Goal: Transaction & Acquisition: Purchase product/service

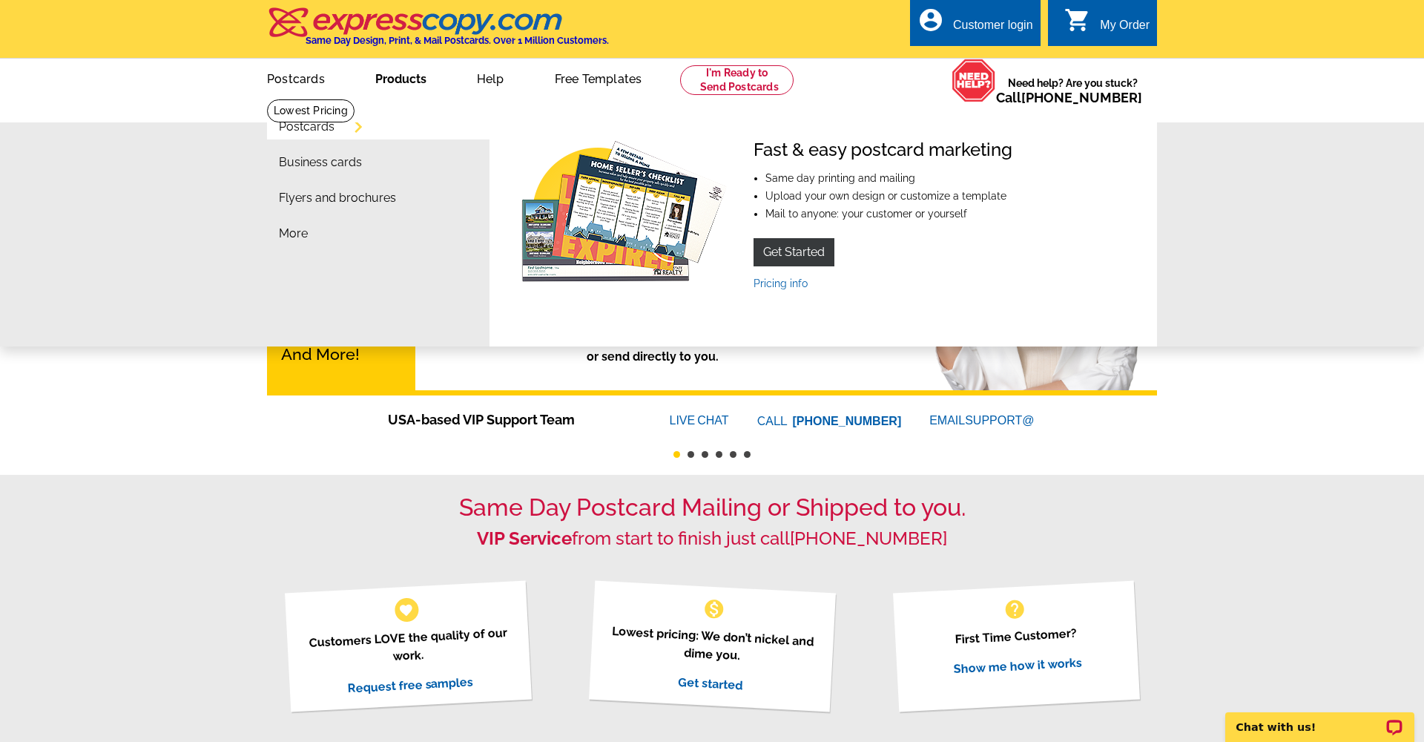
click at [417, 83] on link "Products" at bounding box center [401, 77] width 99 height 35
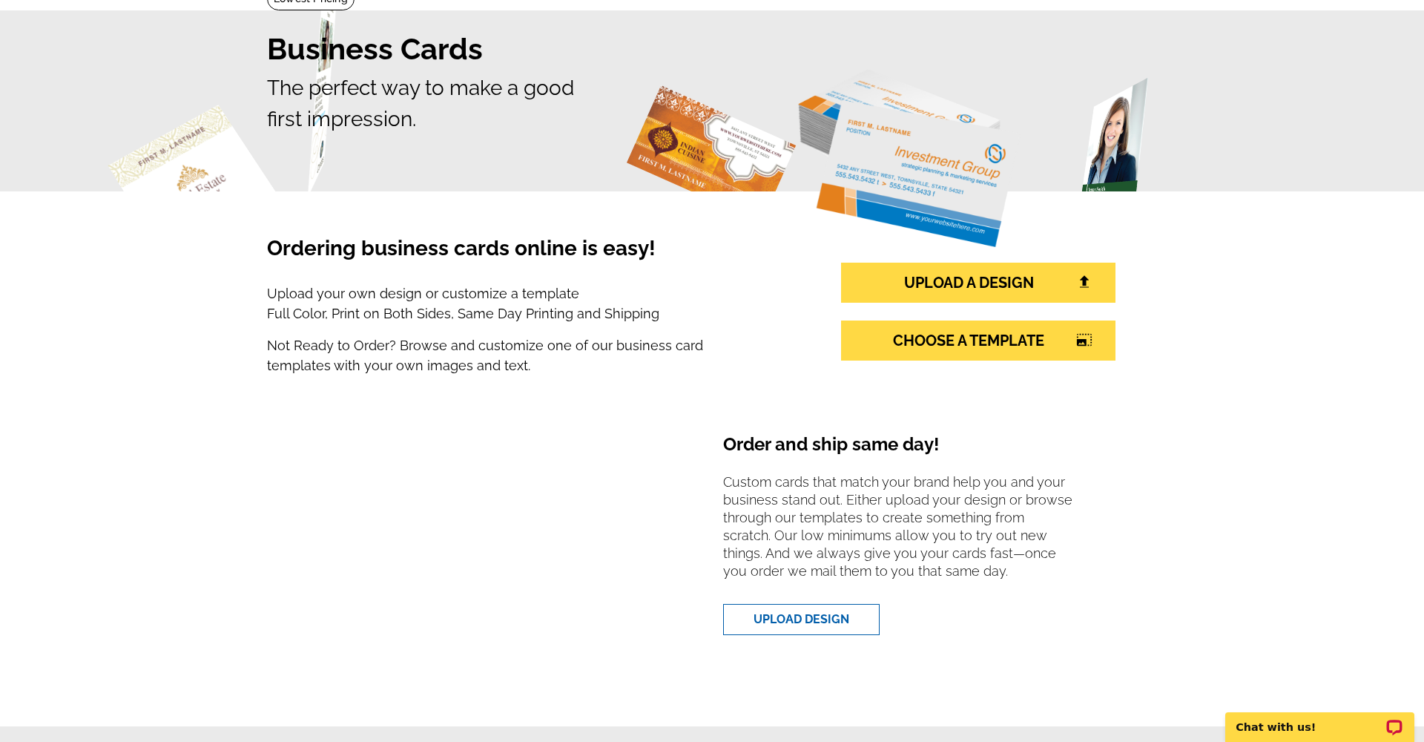
scroll to position [129, 0]
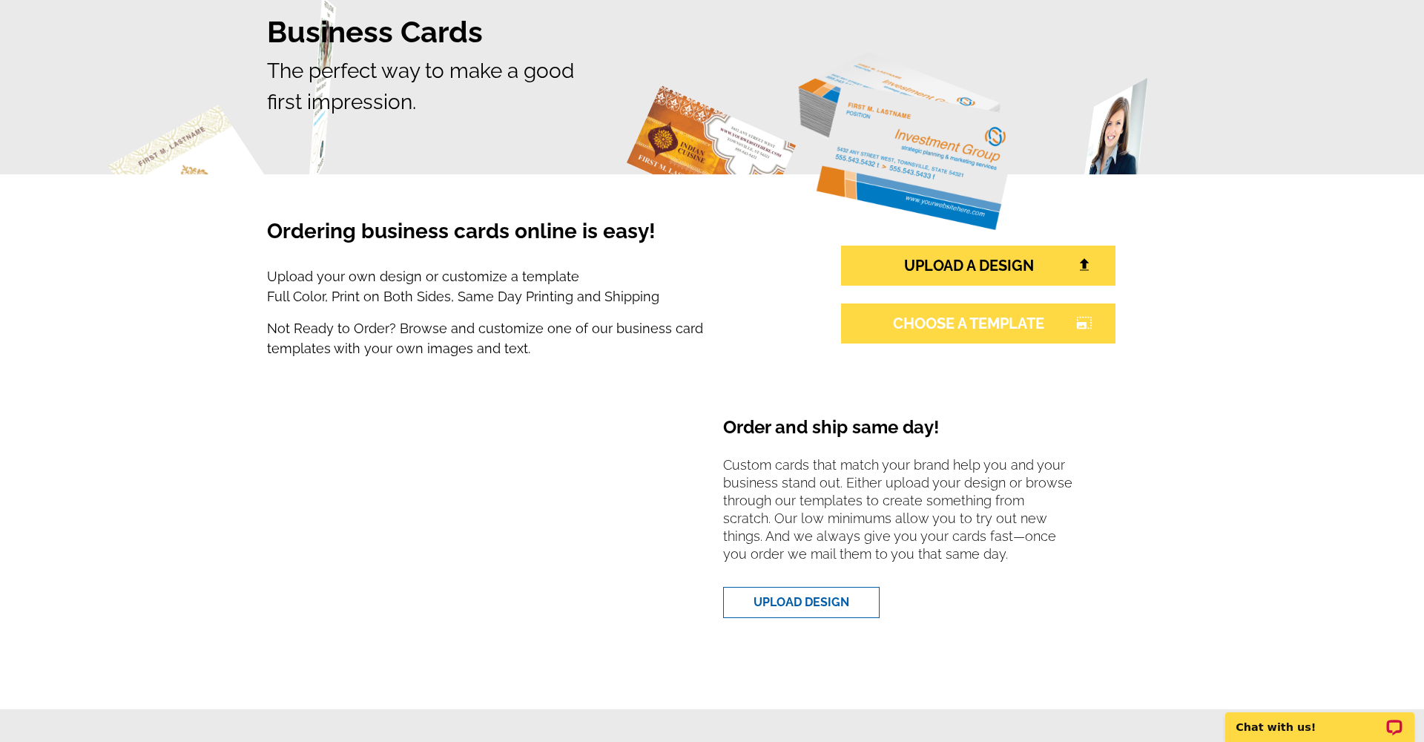
click at [955, 326] on link "CHOOSE A TEMPLATE photo_size_select_large" at bounding box center [978, 323] width 274 height 40
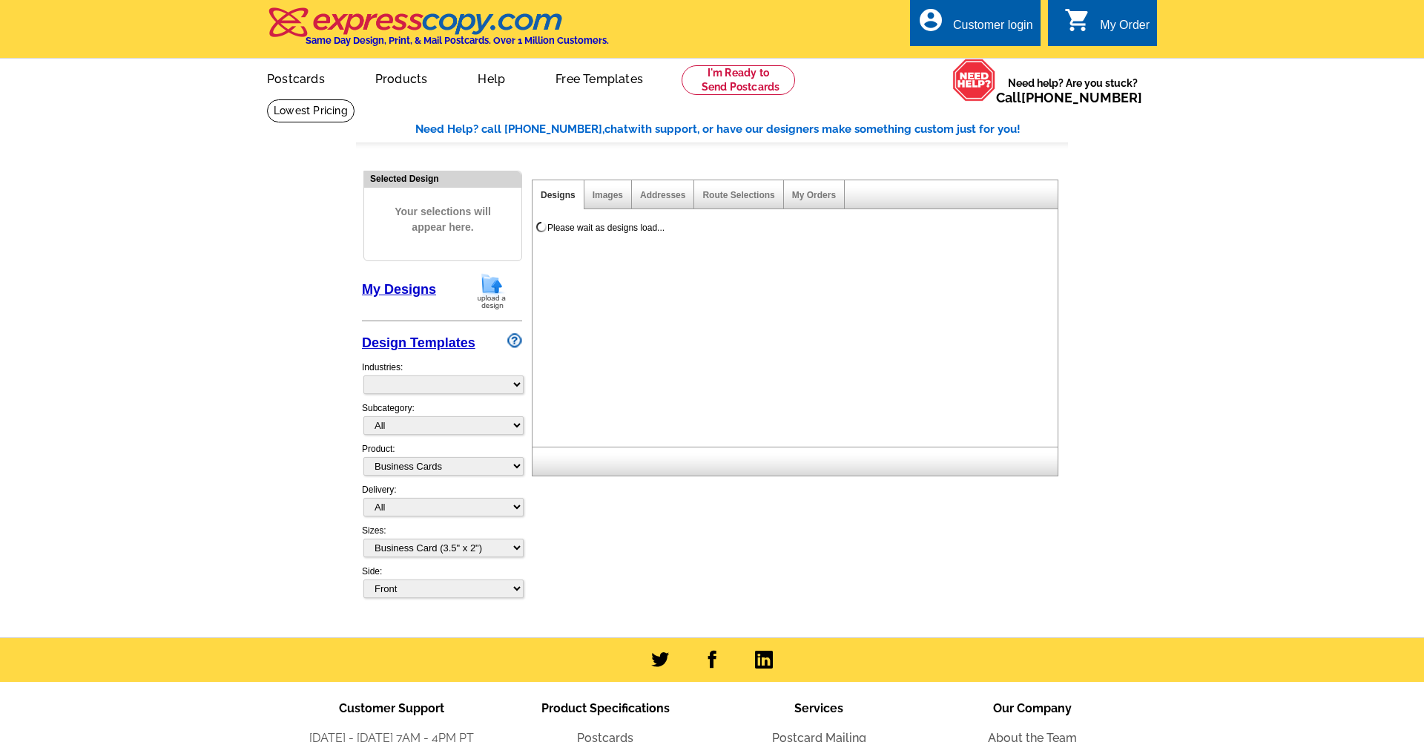
select select "3"
select select "5"
select select "973"
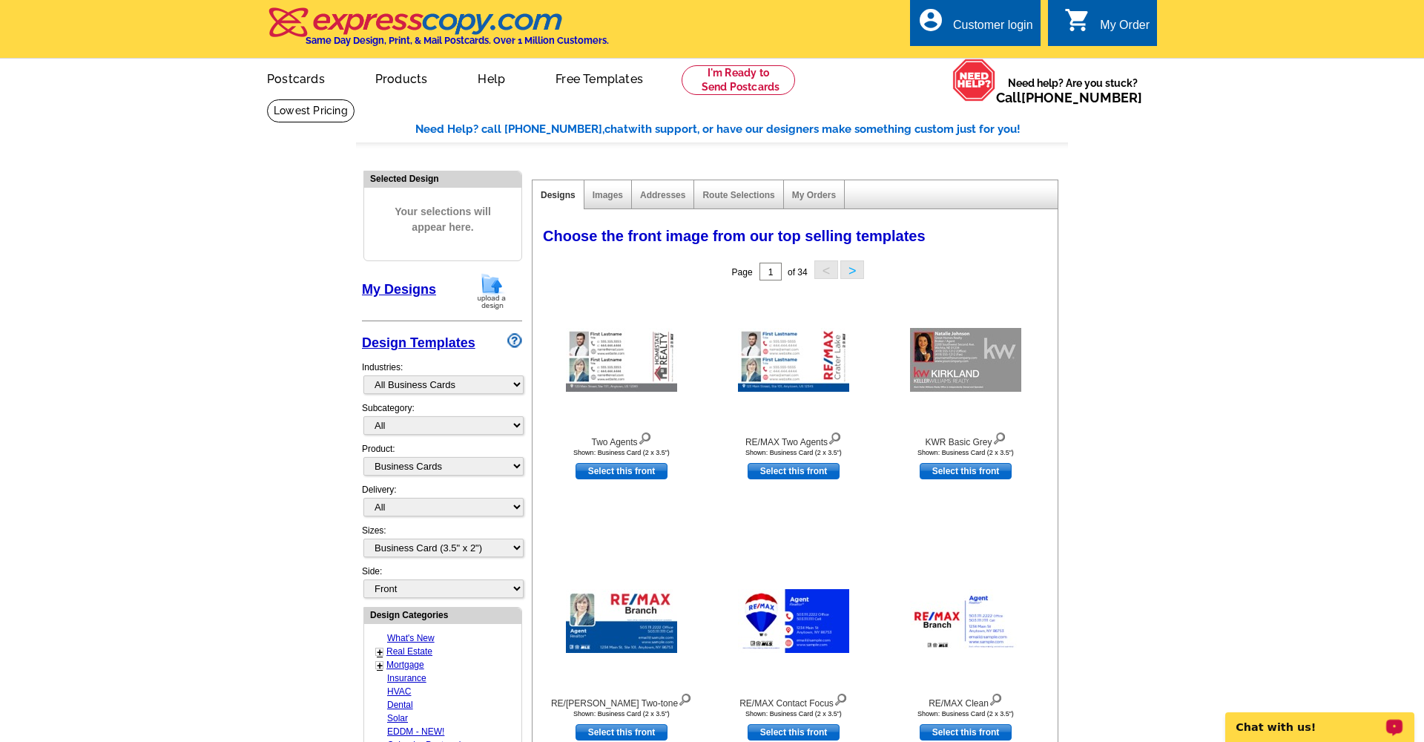
click at [1286, 728] on p "Chat with us!" at bounding box center [1310, 727] width 147 height 12
